Goal: Task Accomplishment & Management: Manage account settings

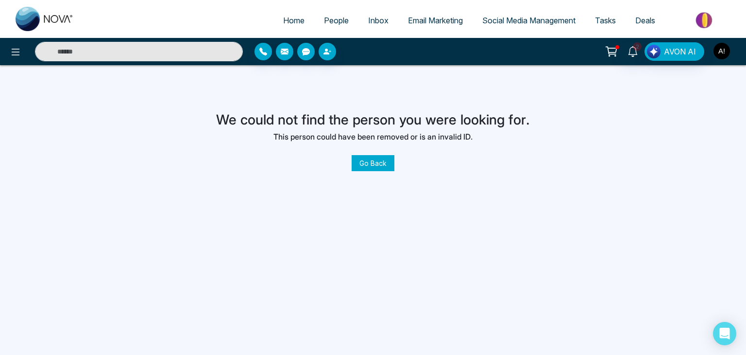
click at [725, 51] on img "button" at bounding box center [721, 51] width 17 height 17
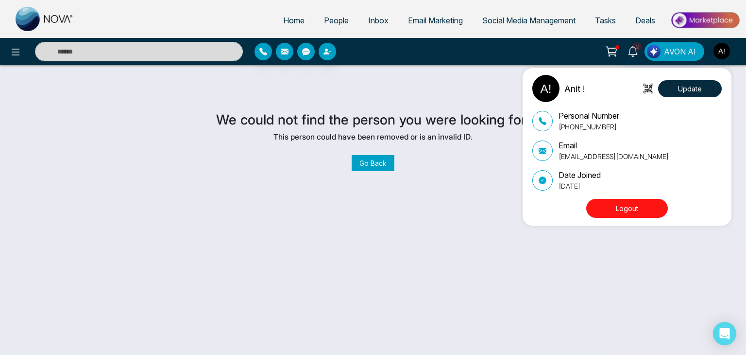
click at [624, 208] on button "Logout" at bounding box center [627, 208] width 82 height 19
